Goal: Task Accomplishment & Management: Complete application form

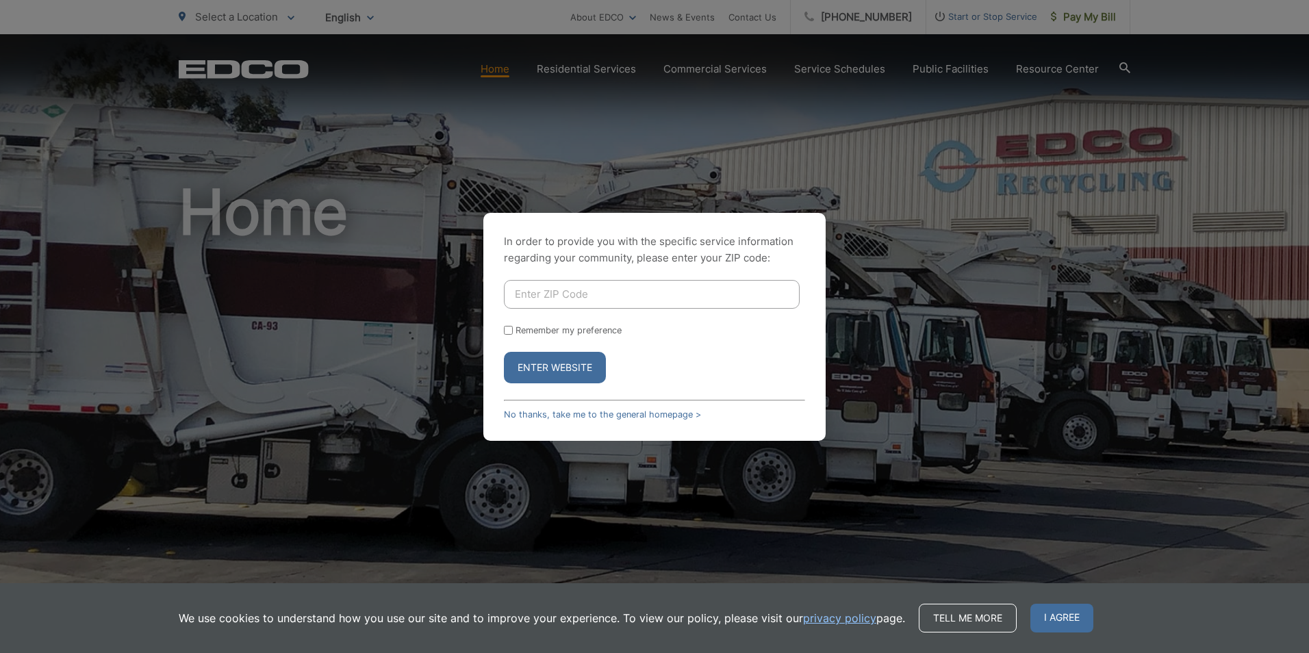
drag, startPoint x: 0, startPoint y: 0, endPoint x: 559, endPoint y: 299, distance: 633.7
click at [559, 299] on input "Enter ZIP Code" at bounding box center [652, 294] width 296 height 29
type input "91945"
click at [487, 372] on div "In order to provide you with the specific service information regarding your co…" at bounding box center [654, 327] width 342 height 228
click at [549, 371] on button "Enter Website" at bounding box center [555, 367] width 102 height 31
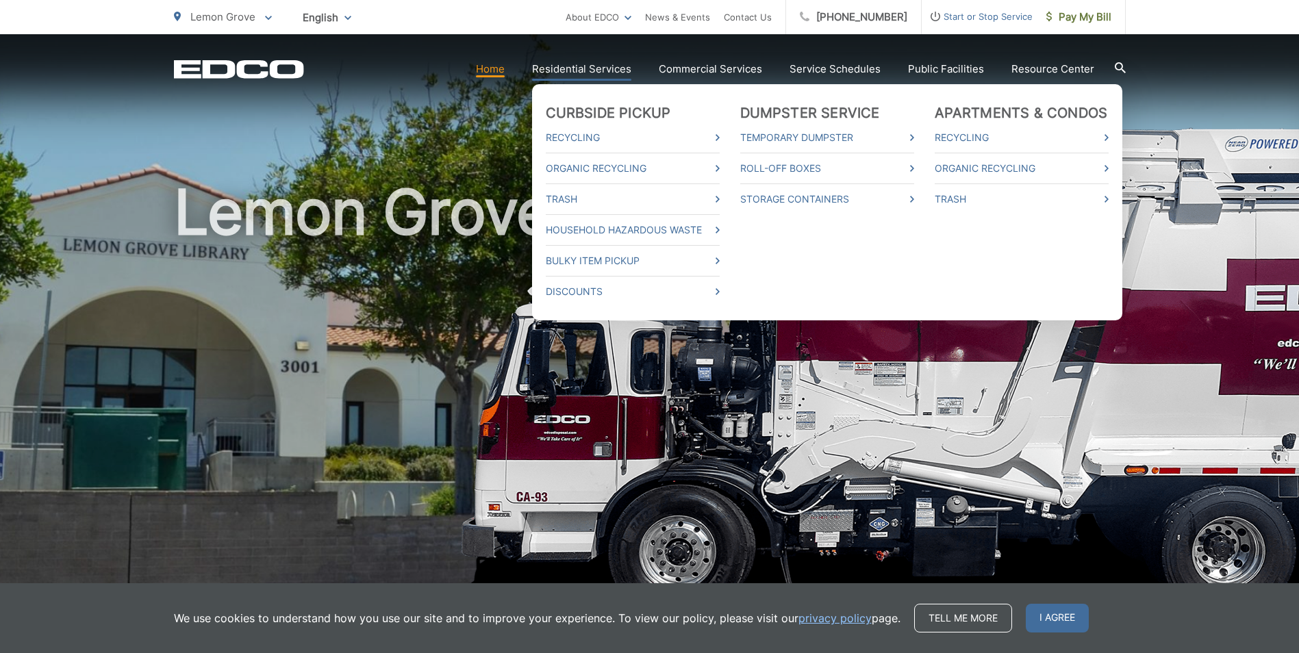
click at [590, 63] on link "Residential Services" at bounding box center [581, 69] width 99 height 16
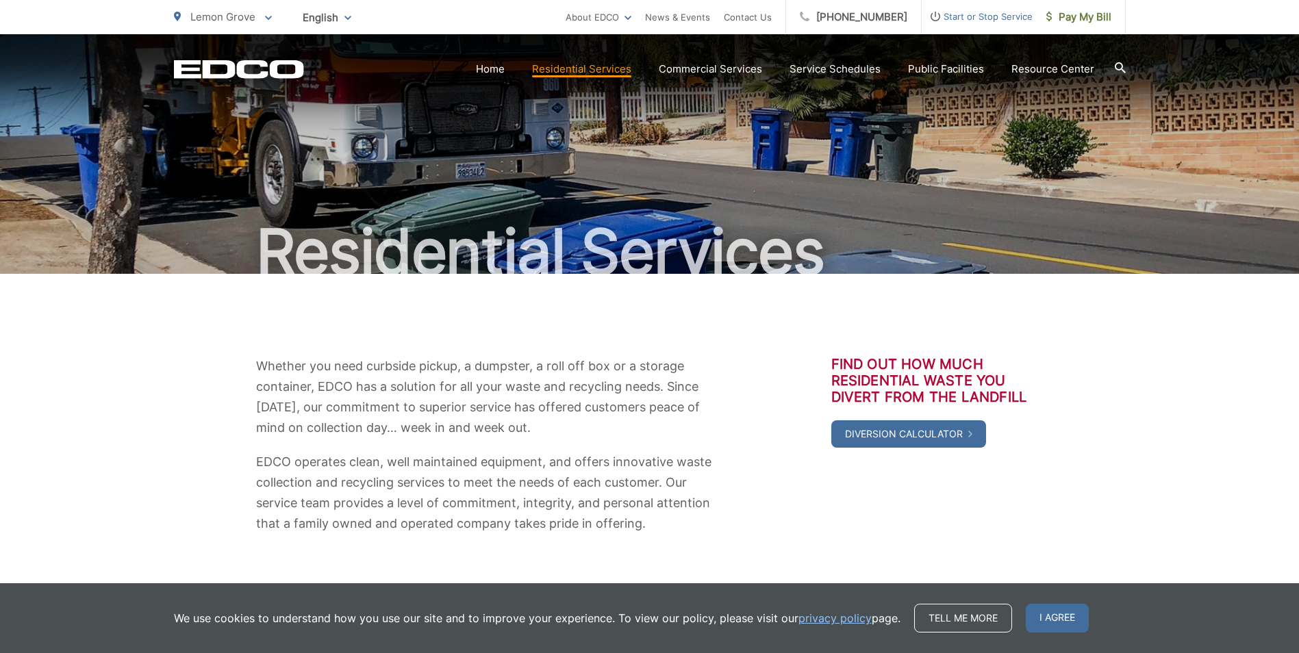
click at [982, 16] on span "Start or Stop Service" at bounding box center [977, 16] width 111 height 16
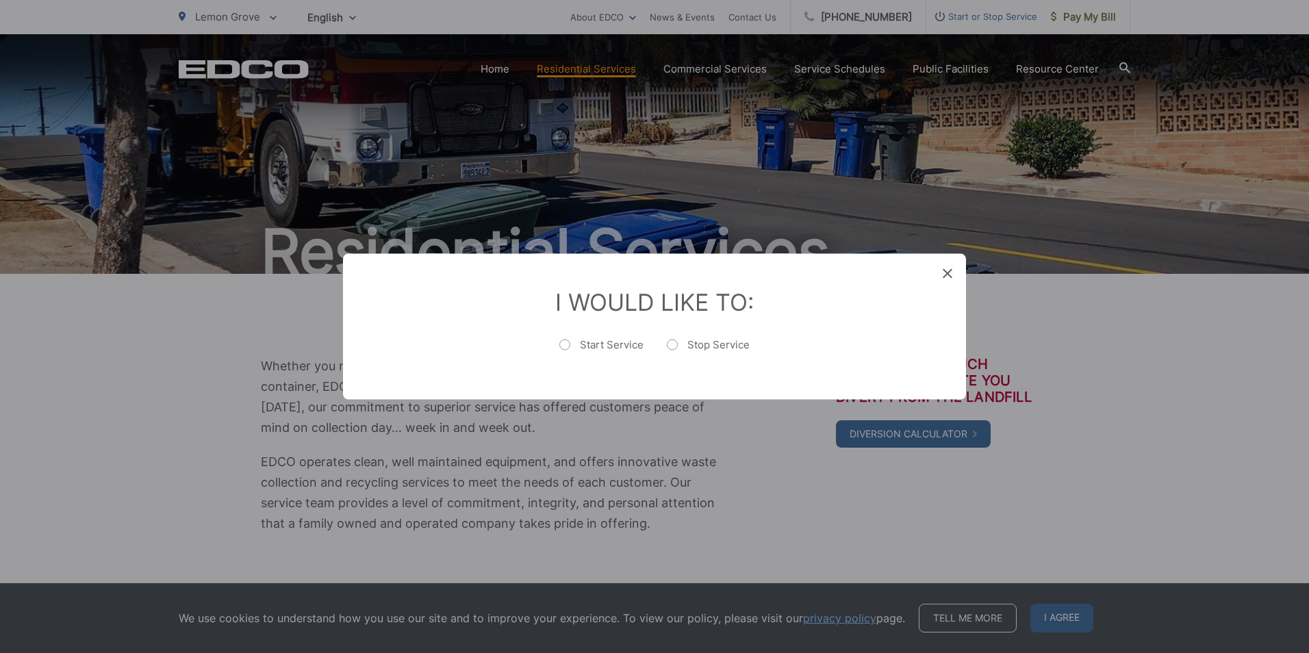
click at [561, 348] on label "Start Service" at bounding box center [601, 351] width 84 height 27
radio input "true"
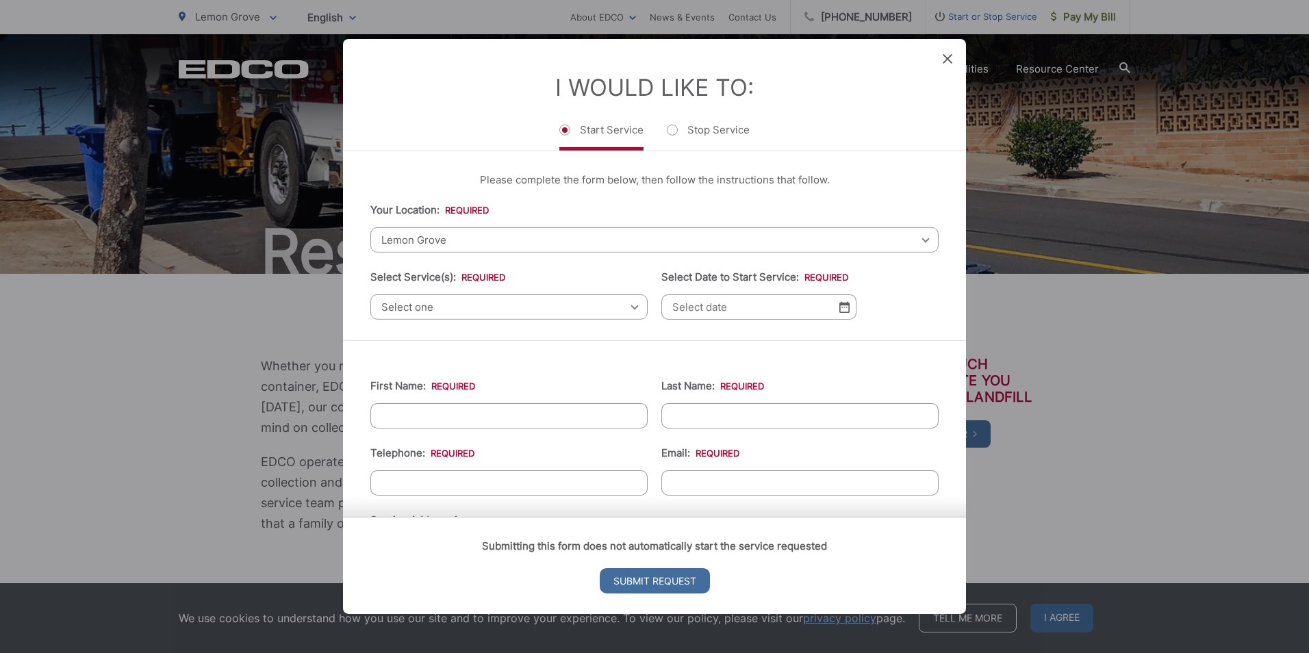
click at [477, 243] on span "Lemon Grove" at bounding box center [654, 239] width 568 height 25
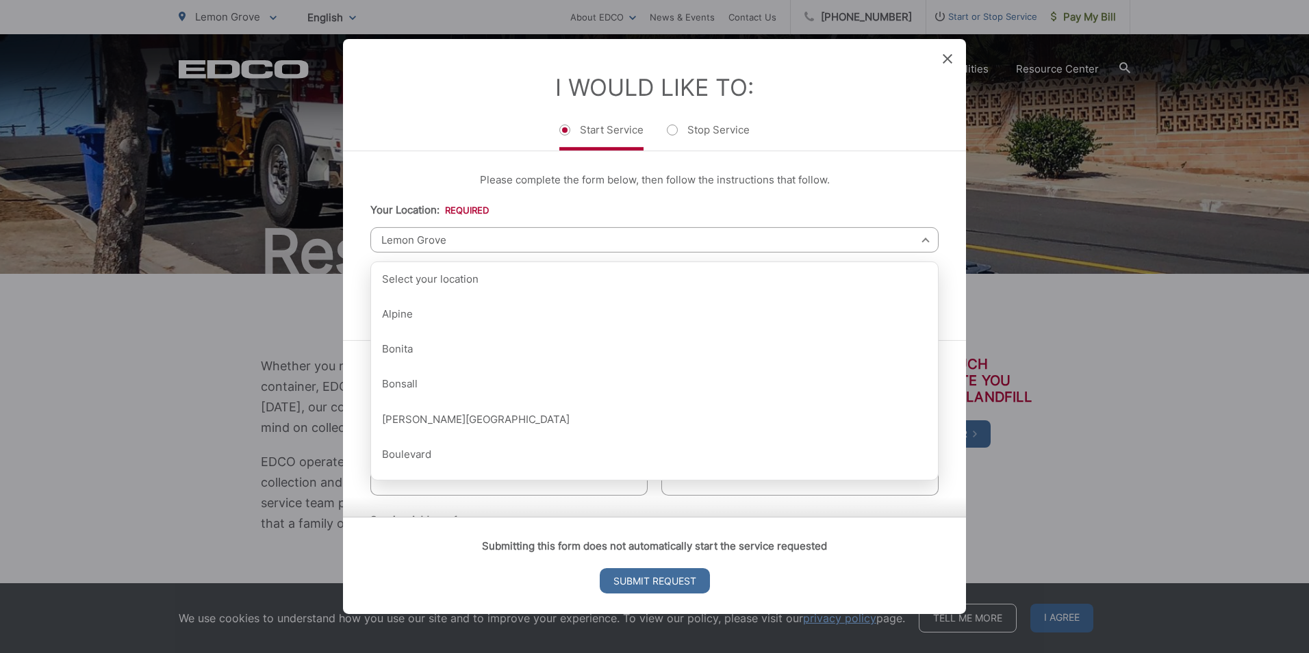
click at [477, 243] on span "Lemon Grove" at bounding box center [654, 239] width 568 height 25
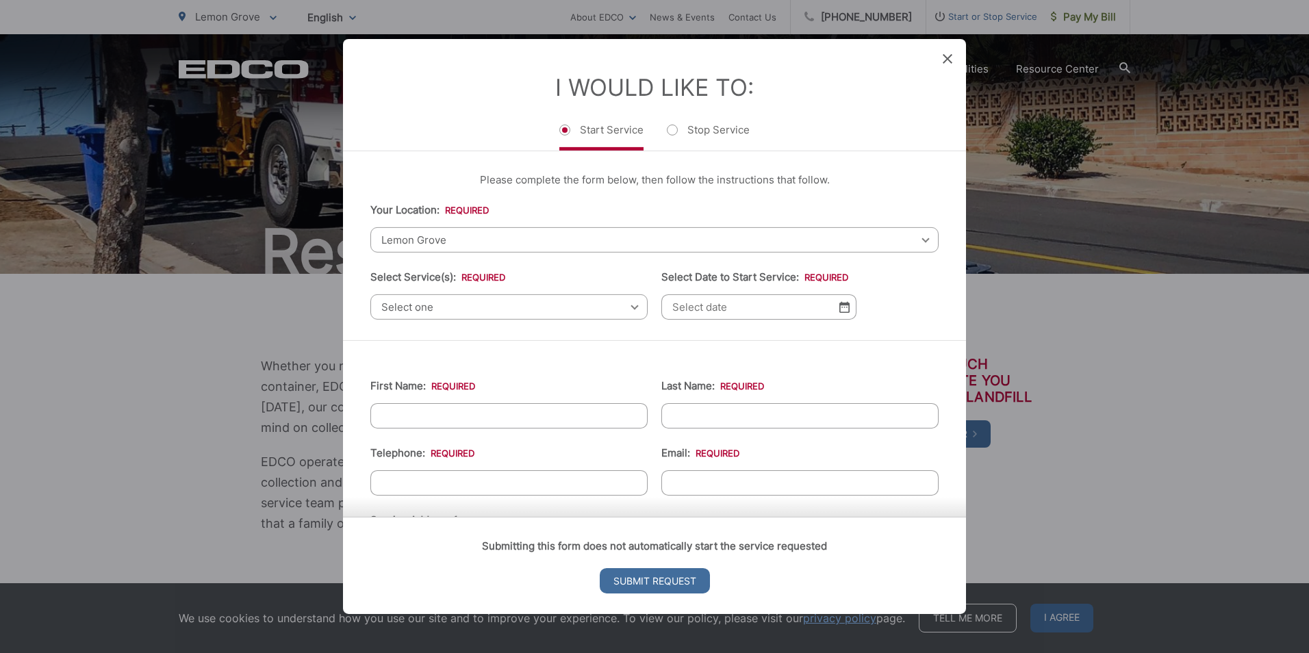
click at [463, 309] on span "Select one" at bounding box center [508, 306] width 277 height 25
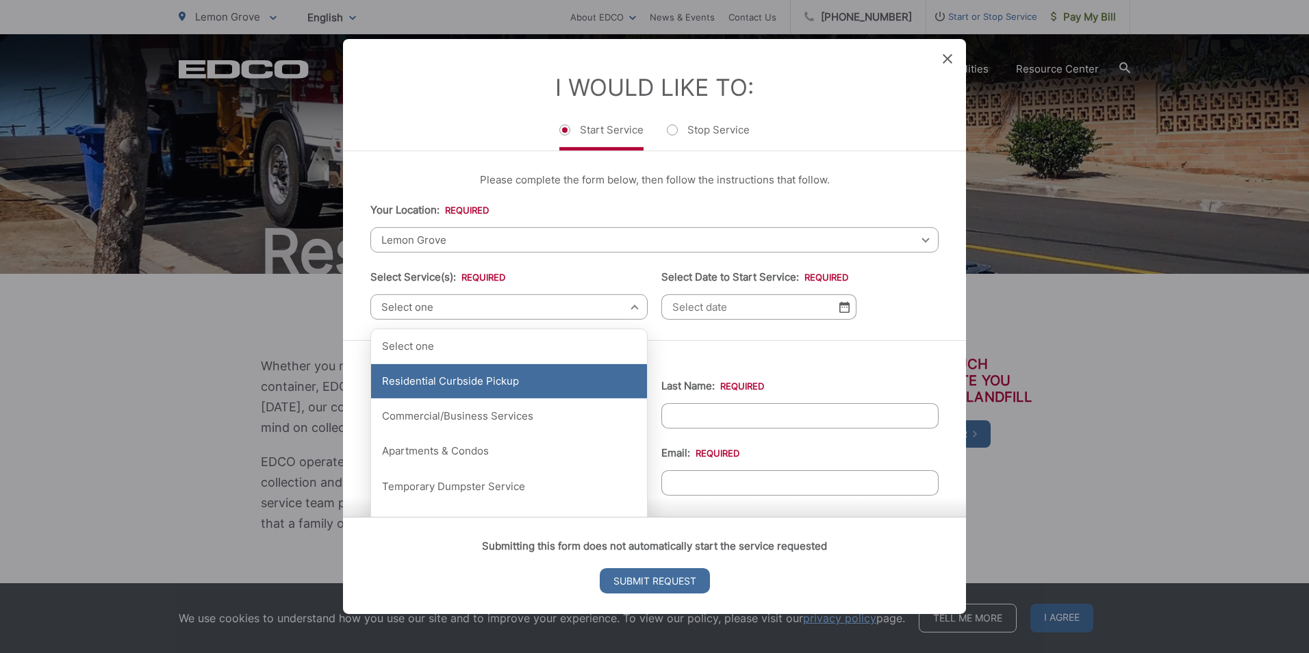
click at [452, 390] on div "Residential Curbside Pickup" at bounding box center [509, 381] width 276 height 34
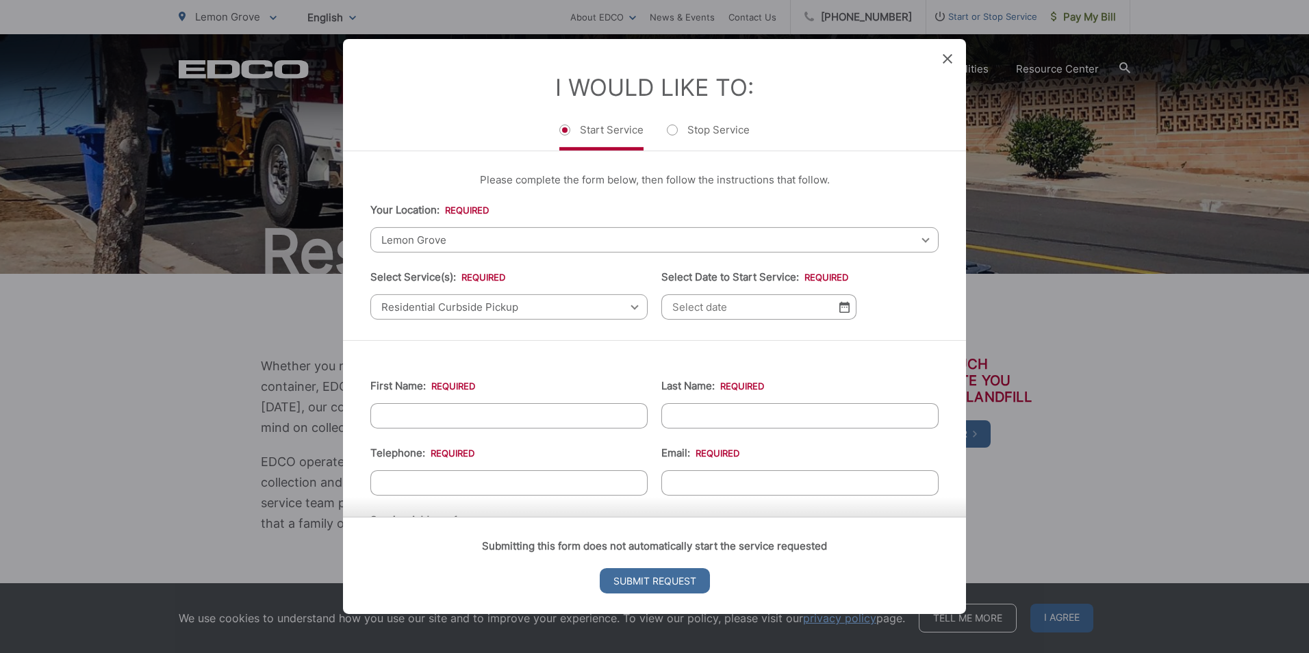
click at [840, 305] on img at bounding box center [844, 307] width 10 height 12
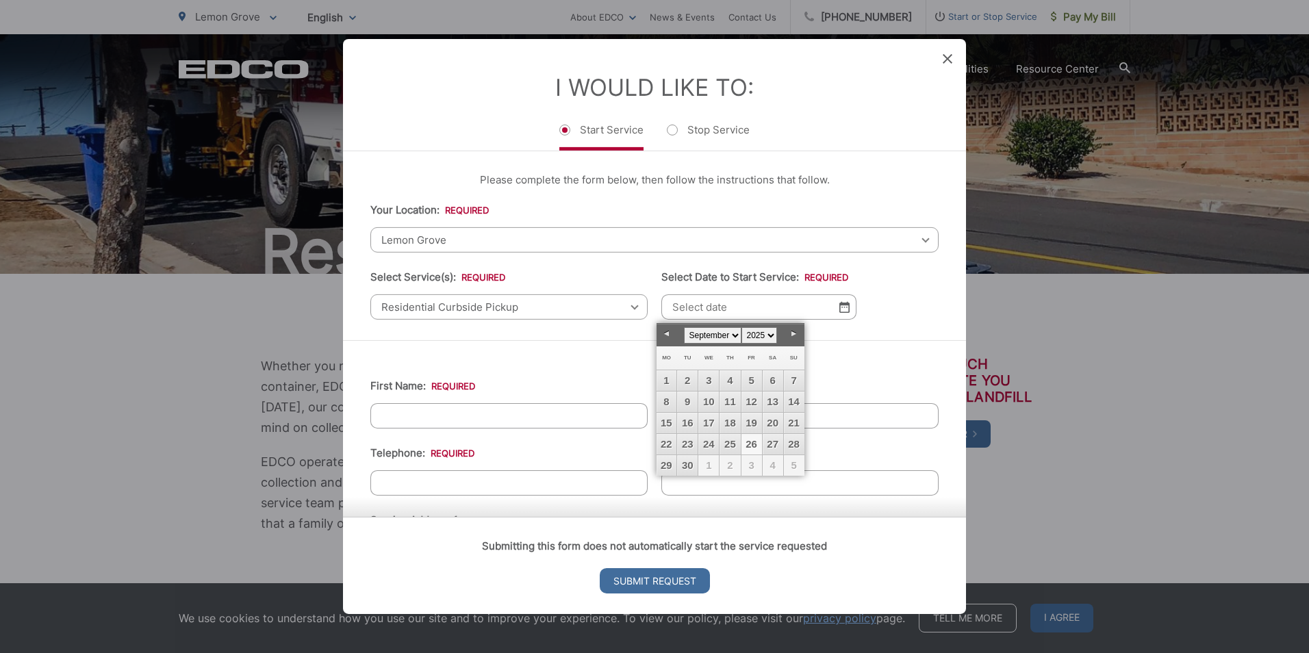
click at [735, 335] on select "January February March April May June July August September October November De…" at bounding box center [713, 335] width 58 height 16
click at [710, 378] on link "1" at bounding box center [708, 380] width 21 height 21
type input "10/01/2025"
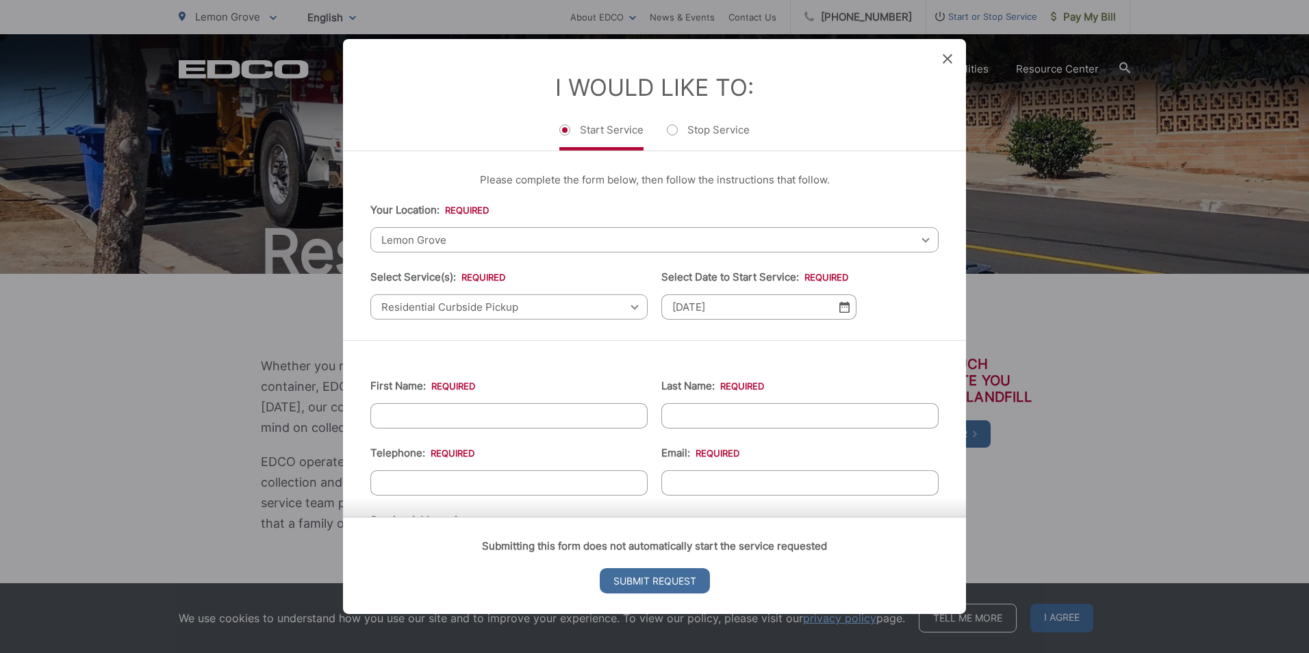
click at [480, 413] on input "First Name: *" at bounding box center [508, 415] width 277 height 25
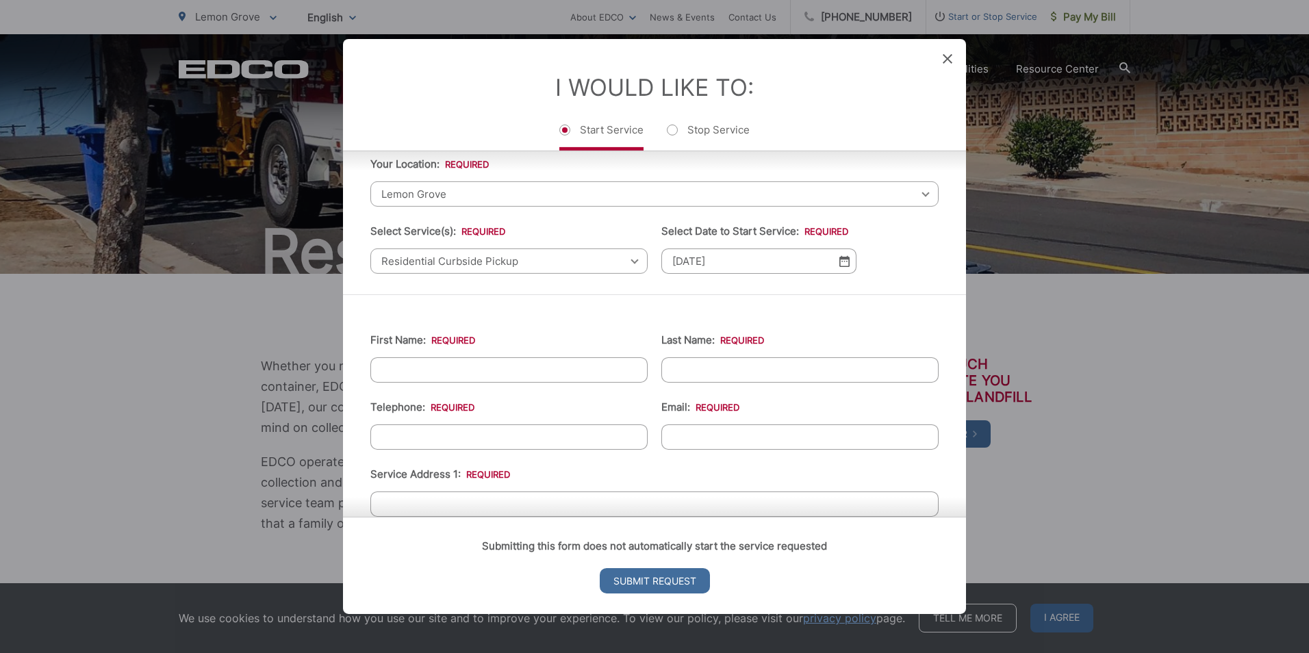
scroll to position [68, 0]
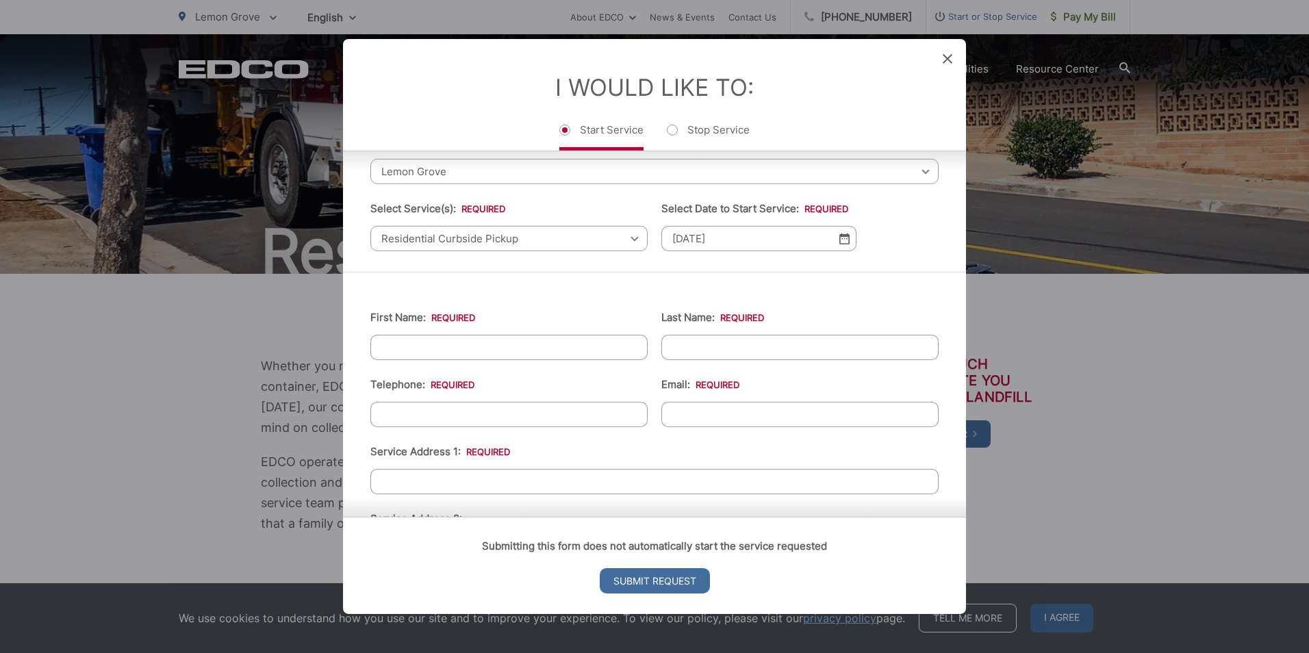
click at [452, 348] on input "First Name: *" at bounding box center [508, 347] width 277 height 25
type input "Ryan"
type input "Weis"
type input "(408) 824-8434"
type input "ryanweis@gmail.com"
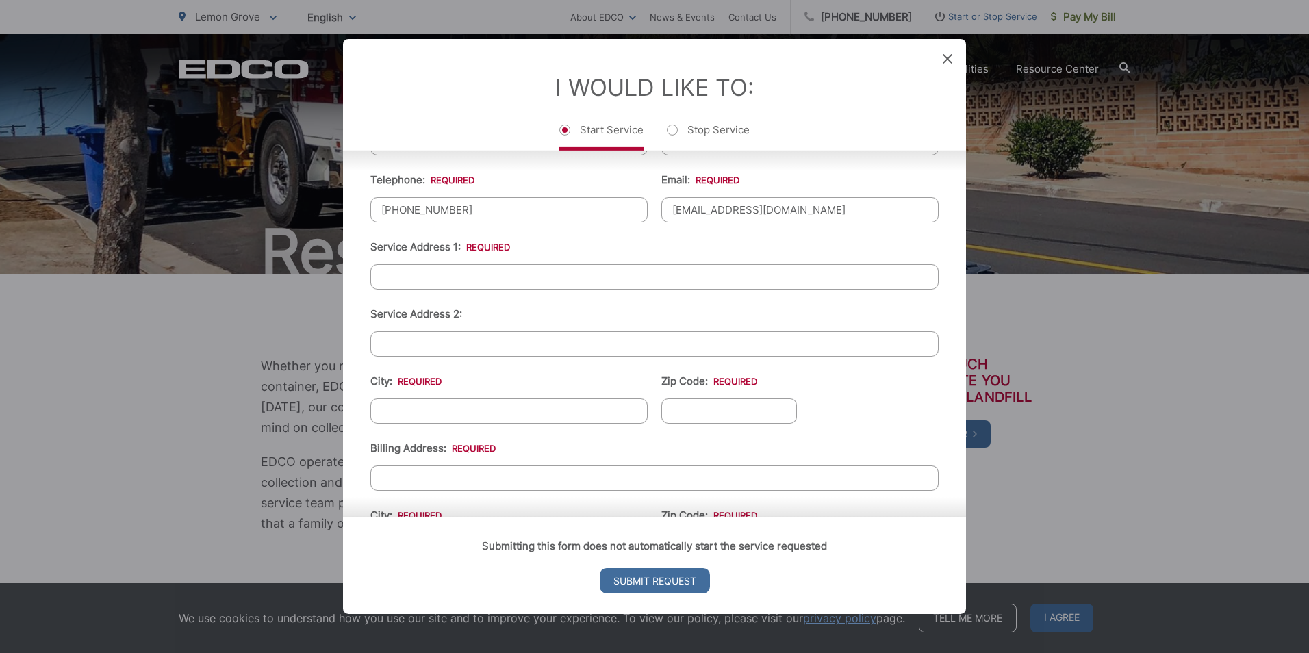
scroll to position [274, 0]
click at [444, 276] on input "7526" at bounding box center [654, 276] width 568 height 25
type input "7526 Mount Vernon st"
type input "Lemon Grove"
type input "91945"
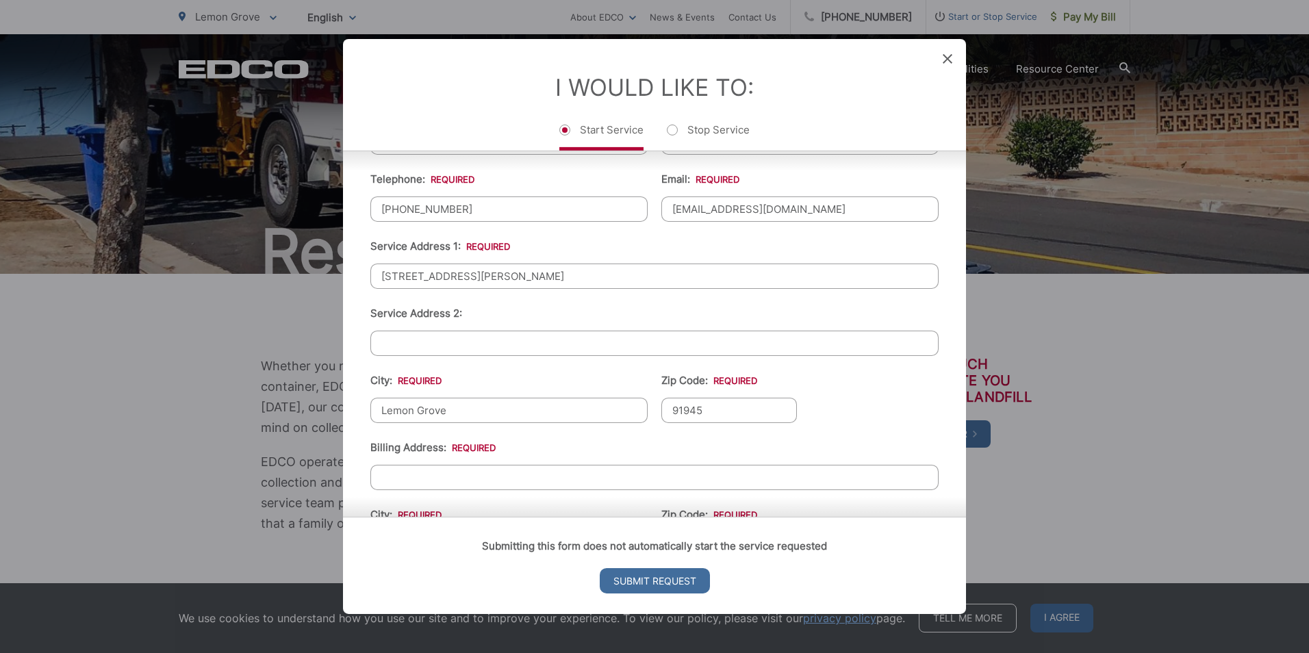
drag, startPoint x: 442, startPoint y: 474, endPoint x: 448, endPoint y: 470, distance: 7.0
click at [442, 474] on input "Billing Address: *" at bounding box center [654, 477] width 568 height 25
type input "7507 Mount Vernon st, Lemon Grove, CA 91945"
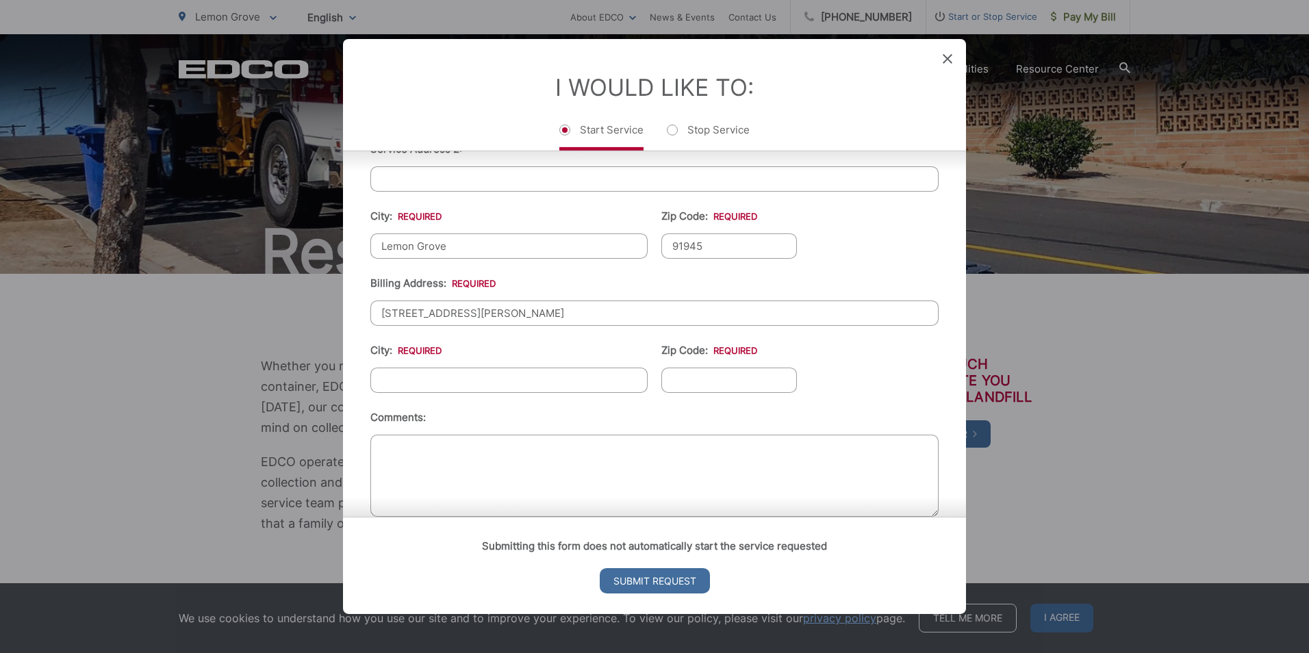
scroll to position [464, 0]
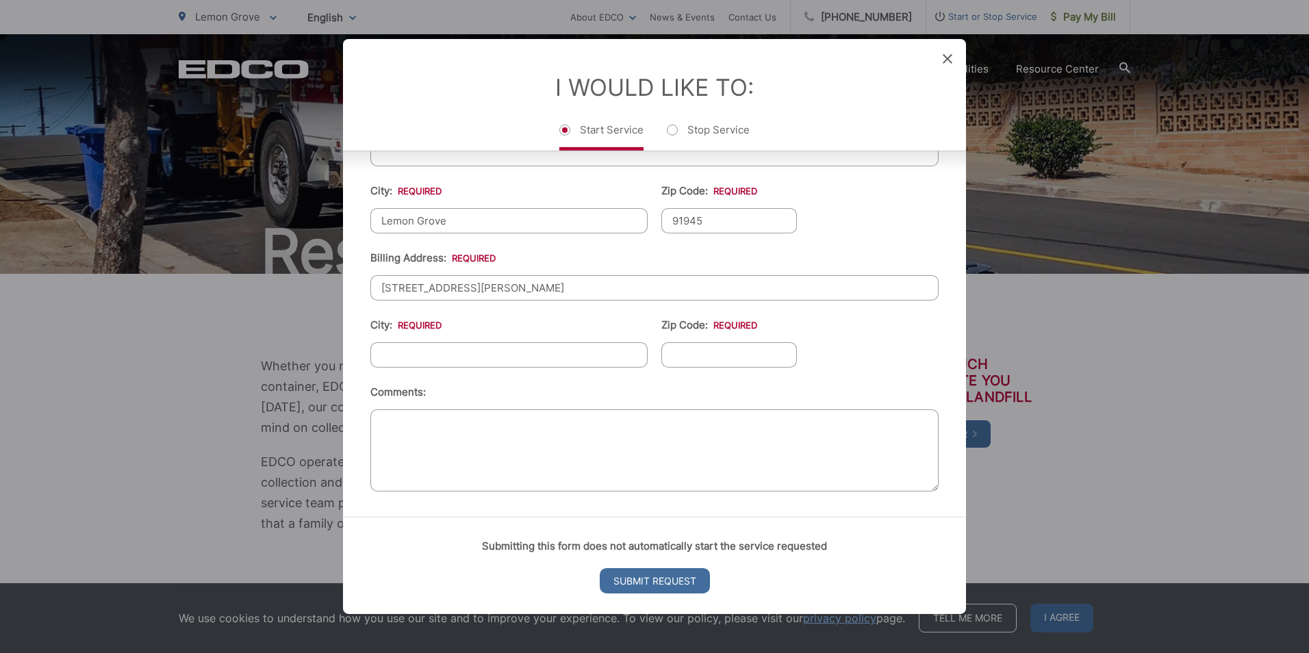
click at [475, 358] on input "City: *" at bounding box center [508, 354] width 277 height 25
type input "L"
drag, startPoint x: 488, startPoint y: 288, endPoint x: 808, endPoint y: 305, distance: 320.2
click at [808, 305] on ul "First Name: * Ryan Last Name: * Weis Telephone: * (408) 824-8434 Email: * ryanw…" at bounding box center [654, 197] width 568 height 598
type input "7507 Mount Vernon st"
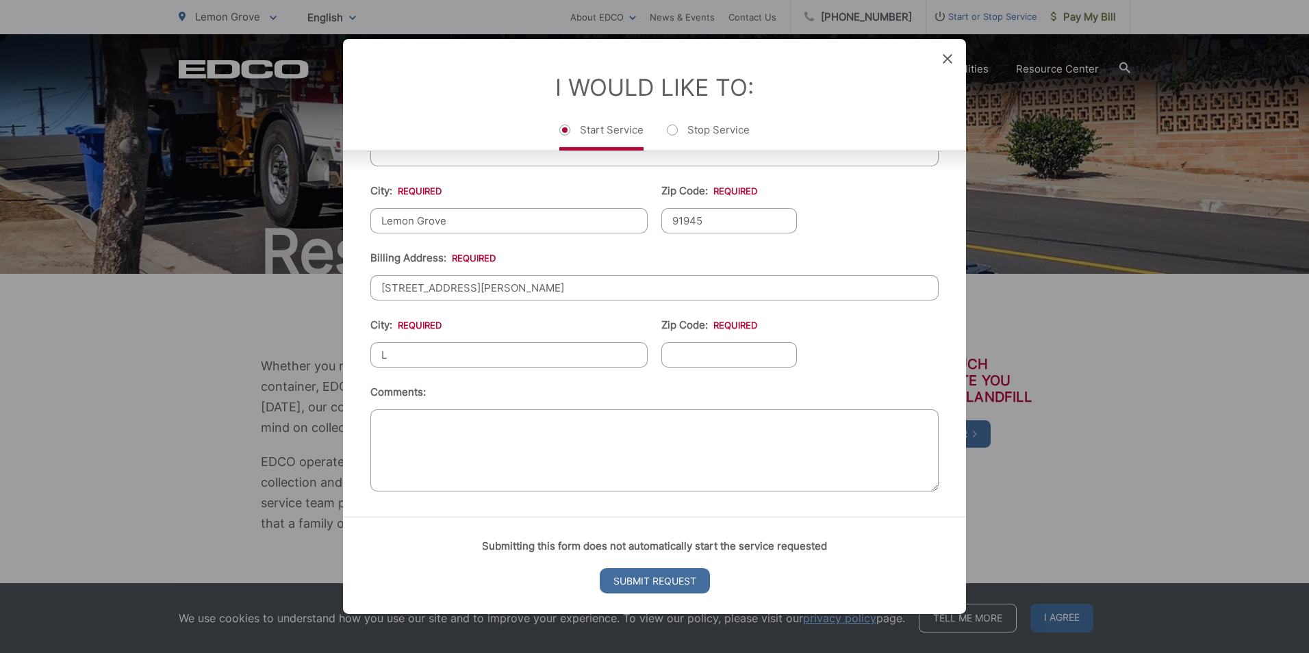
click at [392, 357] on input "L" at bounding box center [508, 354] width 277 height 25
click at [656, 395] on li "Comments:" at bounding box center [654, 440] width 568 height 112
click at [765, 58] on div "I Would Like To: Start Service Stop Service" at bounding box center [654, 95] width 623 height 112
click at [455, 358] on input "L" at bounding box center [508, 354] width 277 height 25
type input "Lemon Grove"
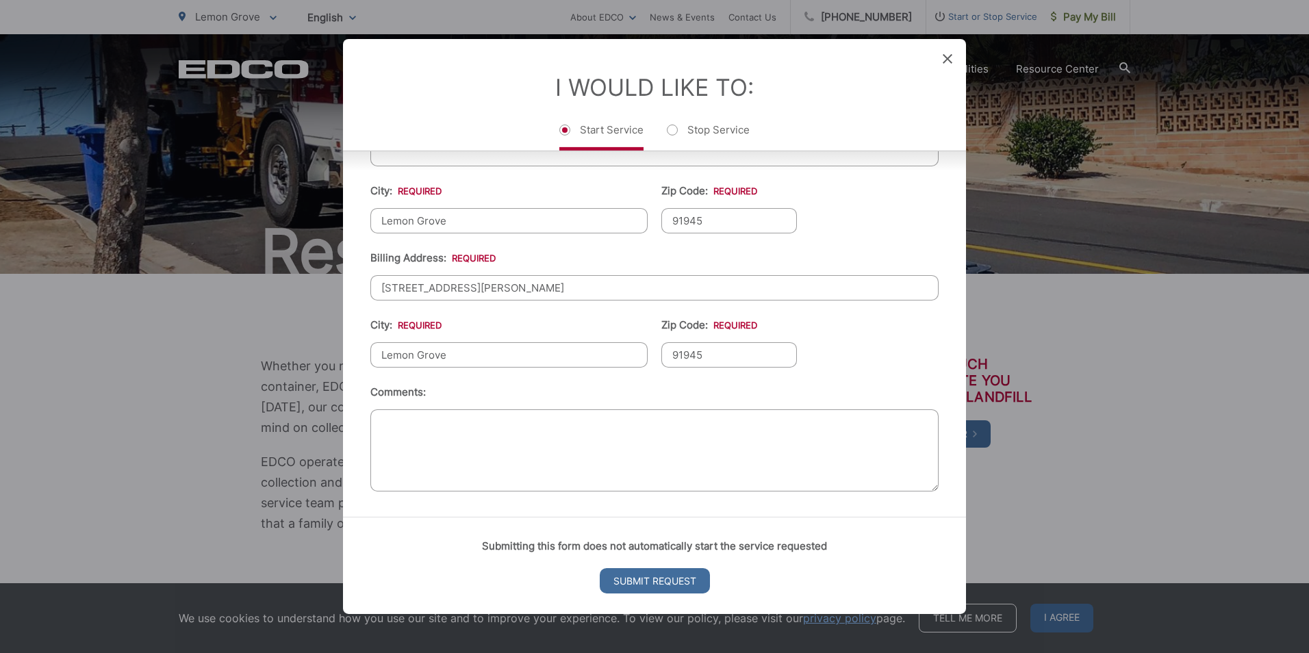
type input "91945"
click at [465, 419] on textarea "Comments:" at bounding box center [654, 450] width 568 height 82
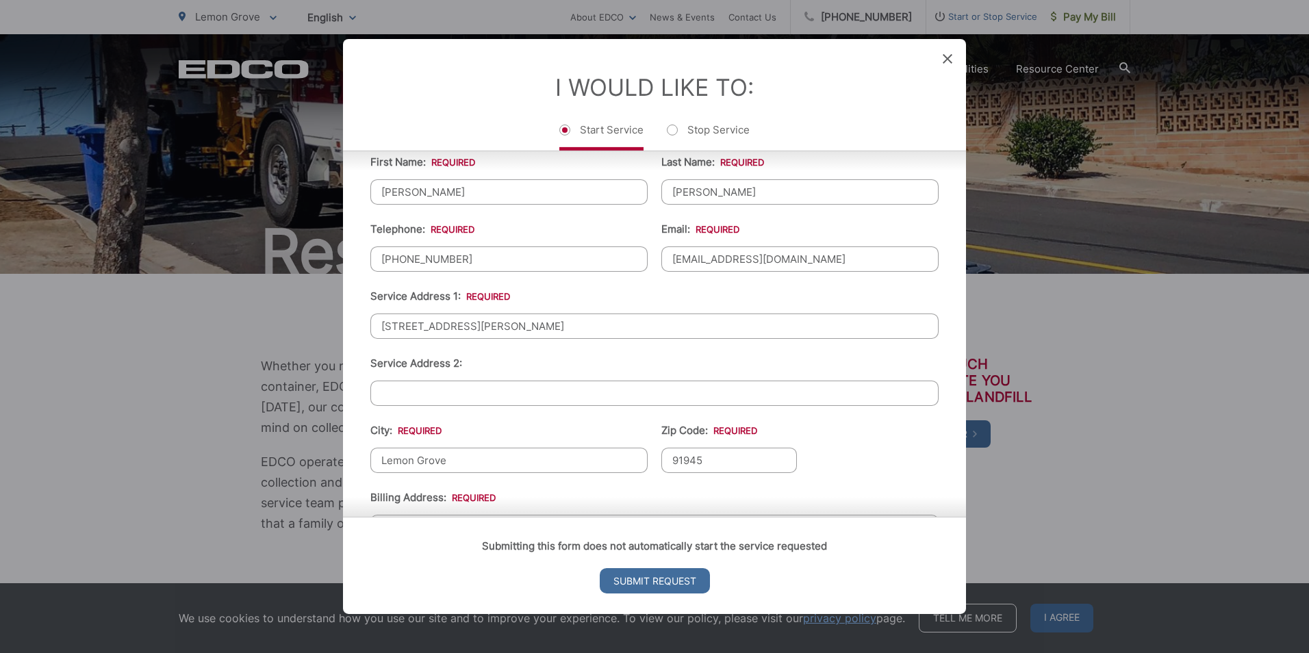
scroll to position [190, 0]
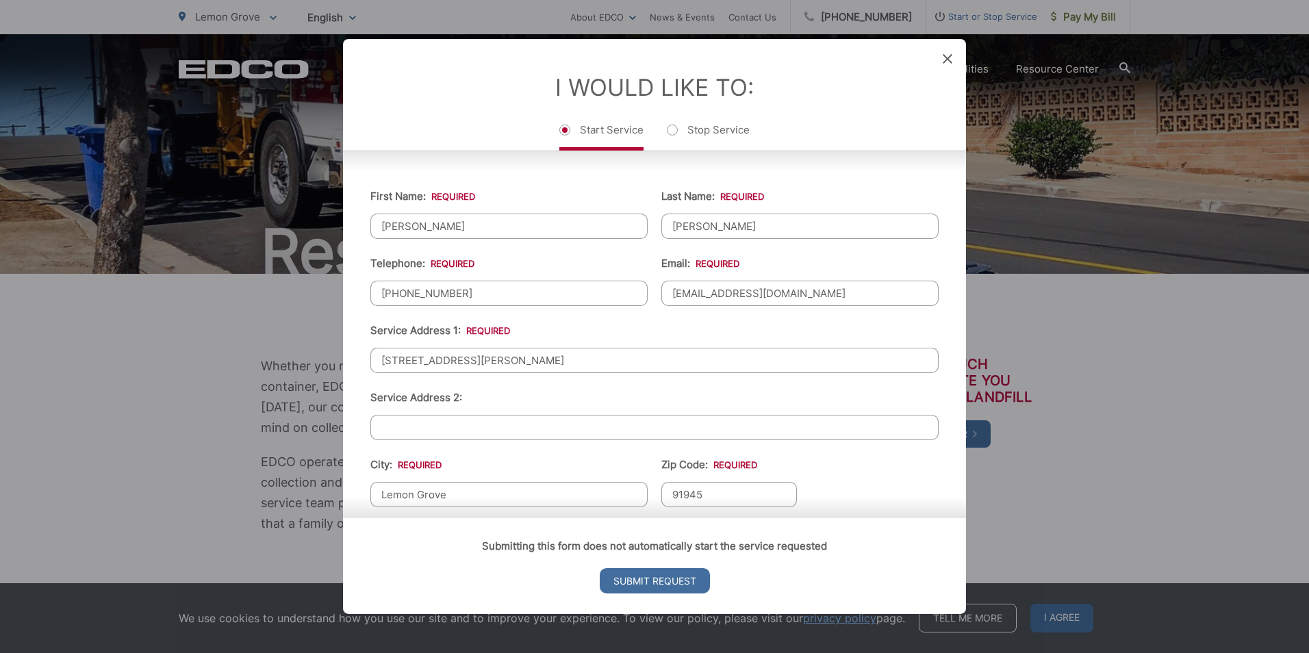
drag, startPoint x: 791, startPoint y: 295, endPoint x: 622, endPoint y: 302, distance: 169.9
click at [622, 302] on ul "First Name: * Ryan Last Name: * Weis Telephone: * (408) 824-8434 Email: * ryanw…" at bounding box center [654, 471] width 568 height 598
type input "mtvernon@weiscoast.com"
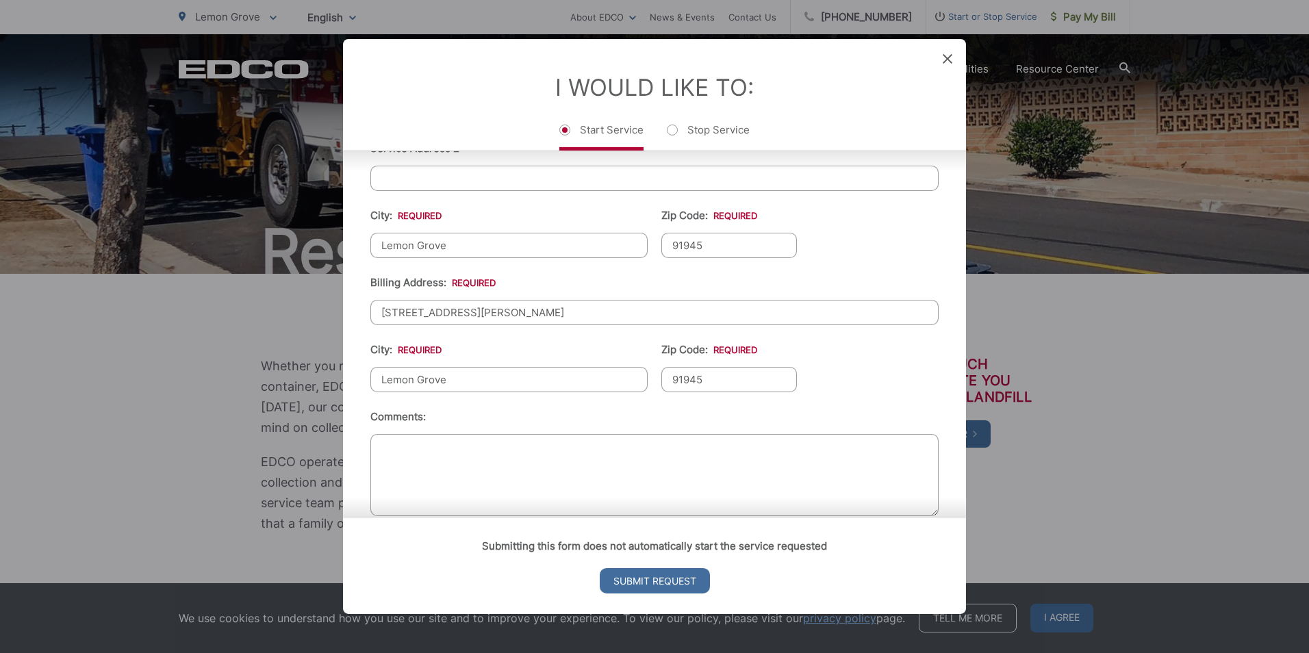
scroll to position [464, 0]
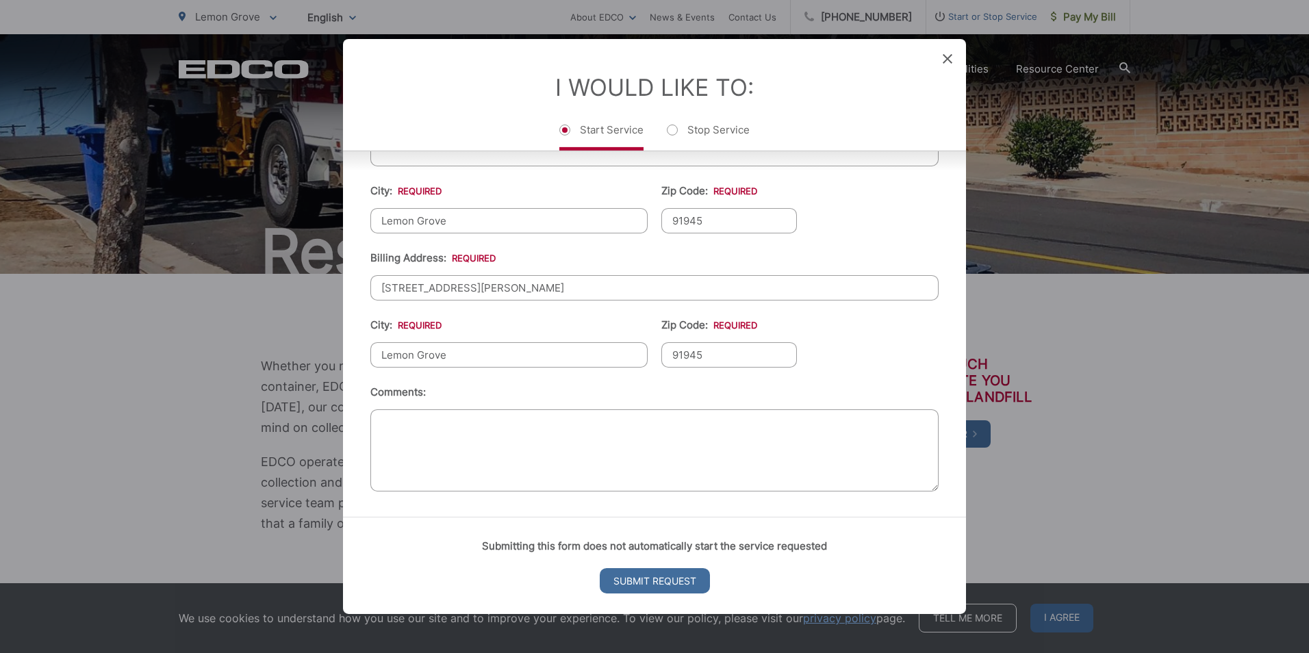
click at [509, 429] on textarea "Comments:" at bounding box center [654, 450] width 568 height 82
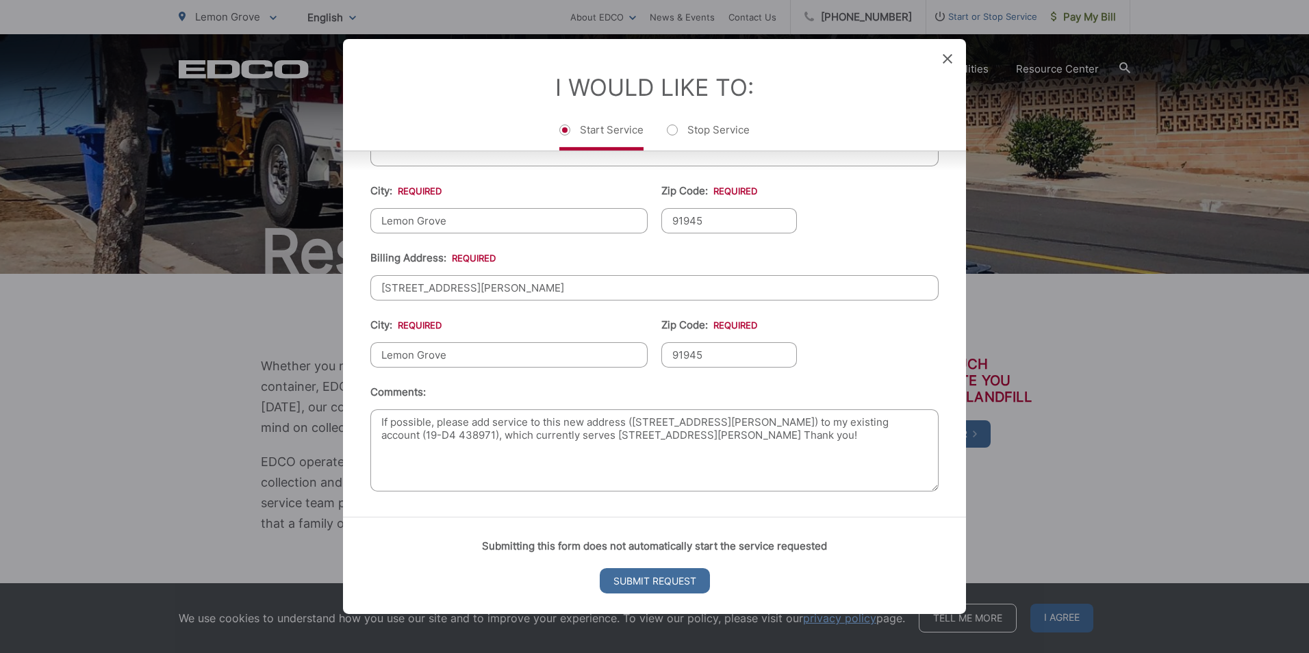
click at [655, 433] on textarea "If possible, please add service to this new address (7526 Mt Vernon st) to my e…" at bounding box center [654, 450] width 568 height 82
type textarea "If possible, please add service to this new address (7526 Mt Vernon st) to my e…"
click at [634, 581] on input "Submit Request" at bounding box center [655, 580] width 110 height 25
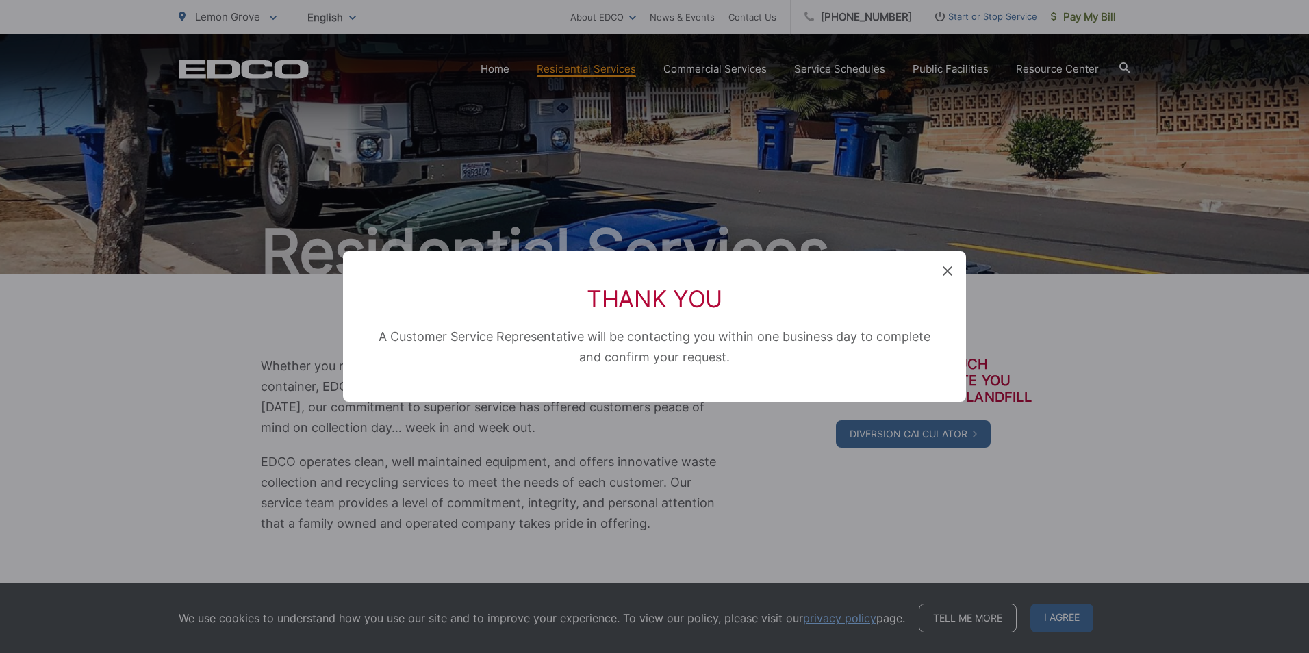
scroll to position [183, 0]
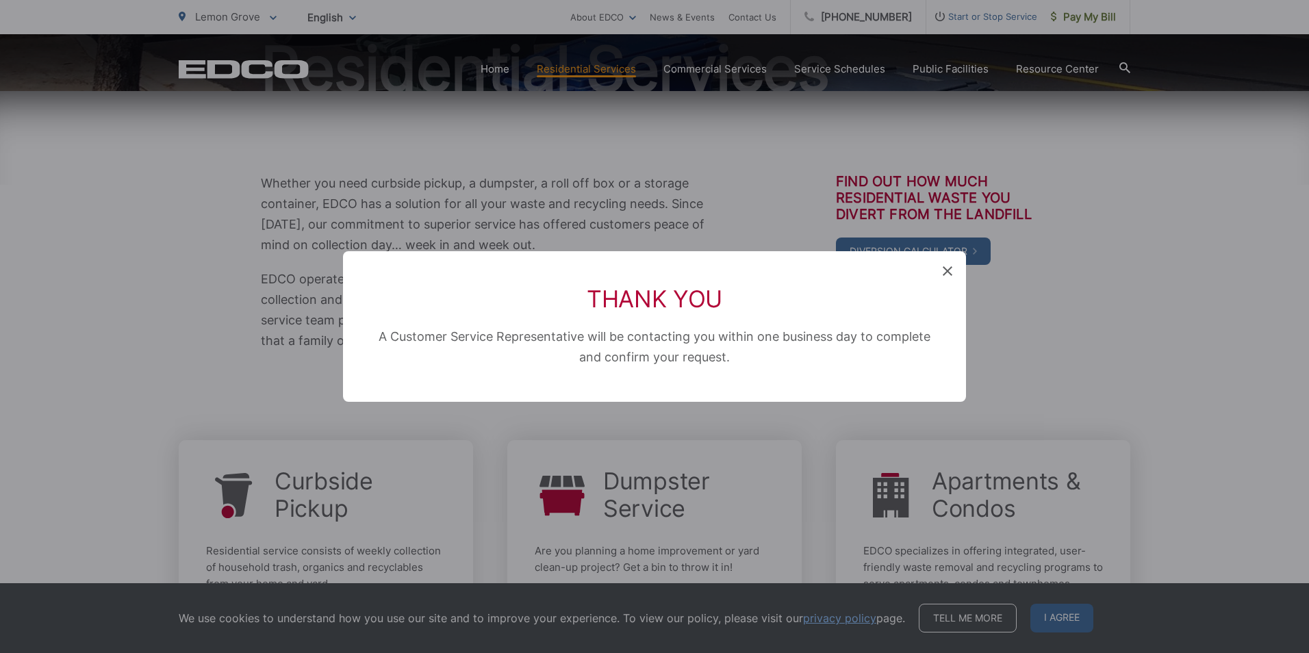
click at [945, 272] on icon at bounding box center [948, 271] width 10 height 10
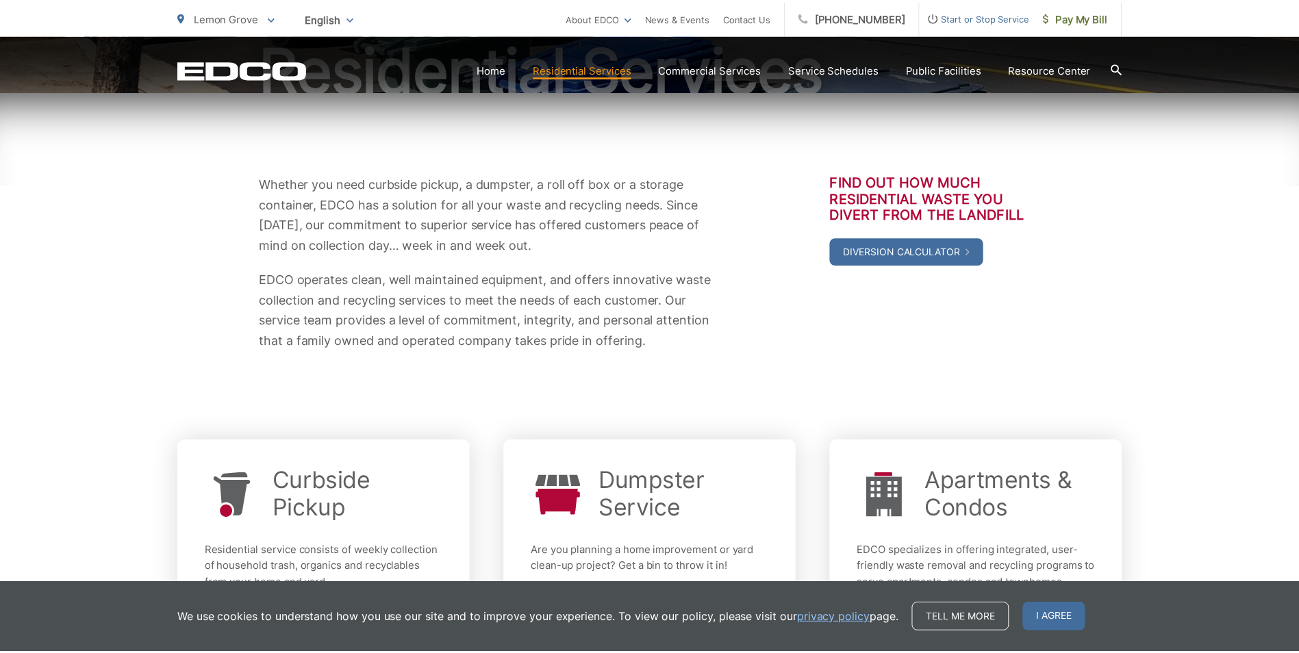
scroll to position [0, 0]
